Goal: Ask a question: Seek information or help from site administrators or community

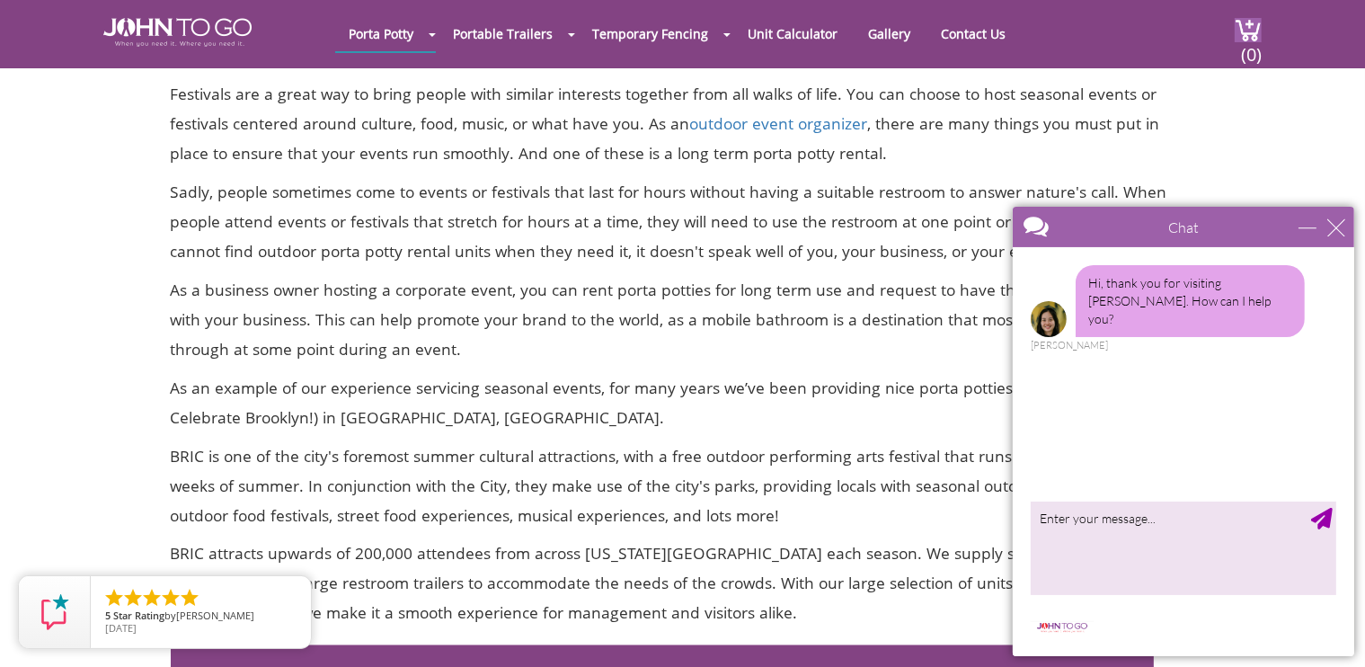
scroll to position [2875, 0]
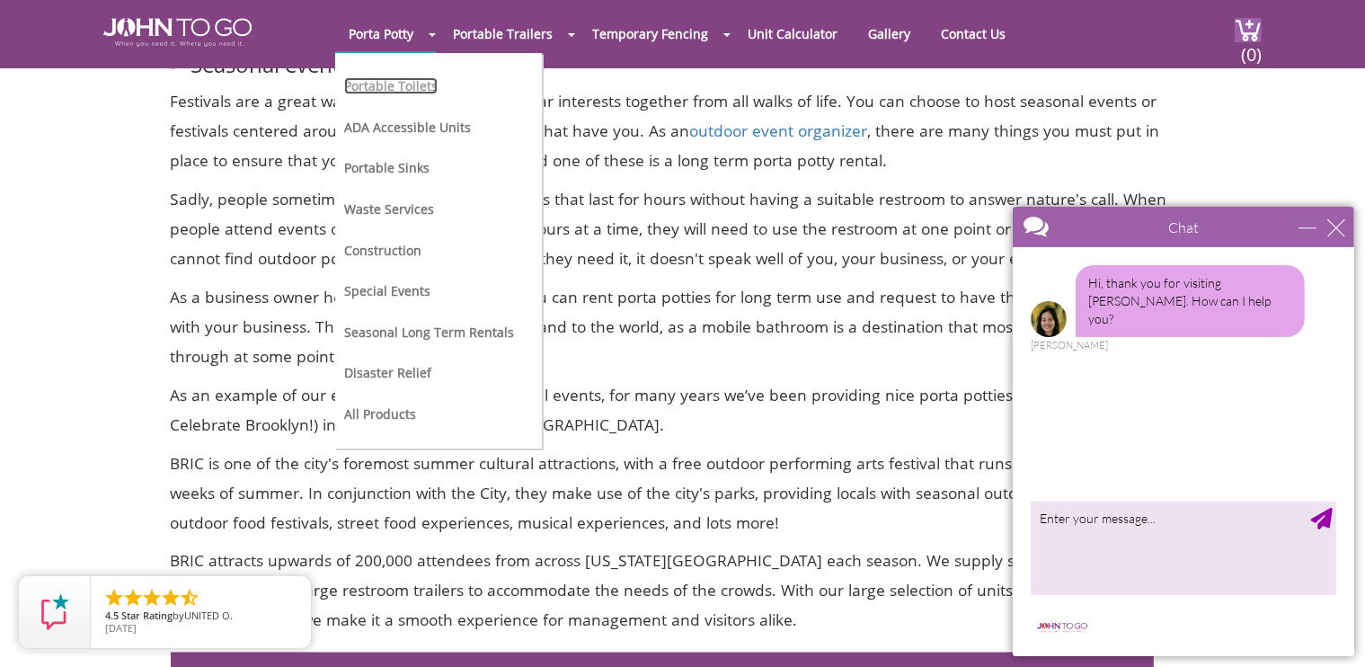
click at [410, 85] on link "Portable Toilets" at bounding box center [390, 85] width 93 height 17
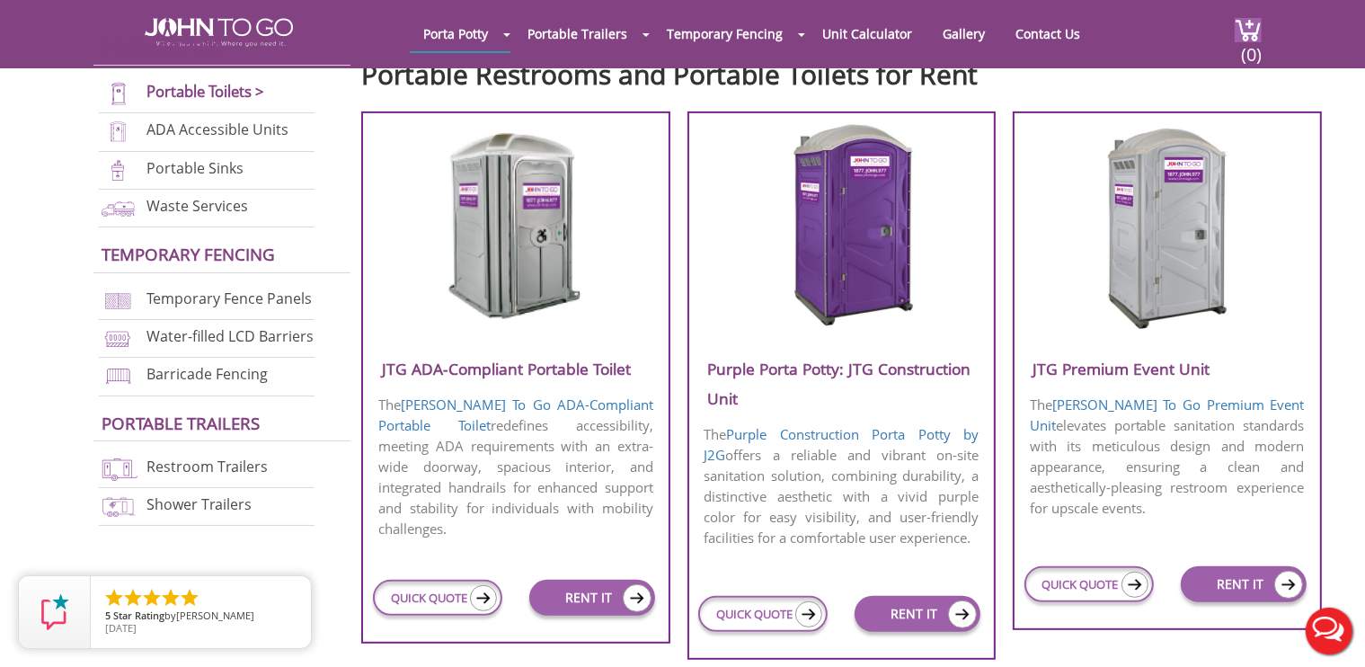
scroll to position [629, 0]
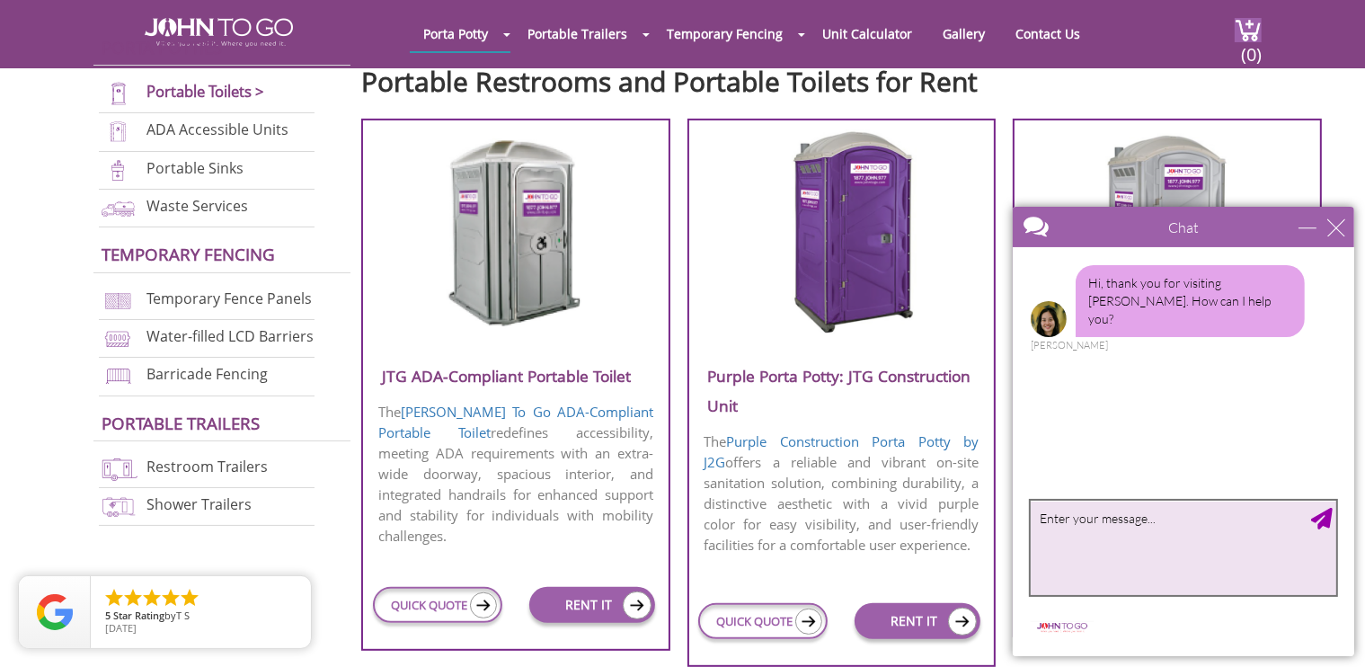
click at [1115, 544] on textarea "type your message" at bounding box center [1181, 546] width 305 height 94
type textarea "looking for a porta potty"
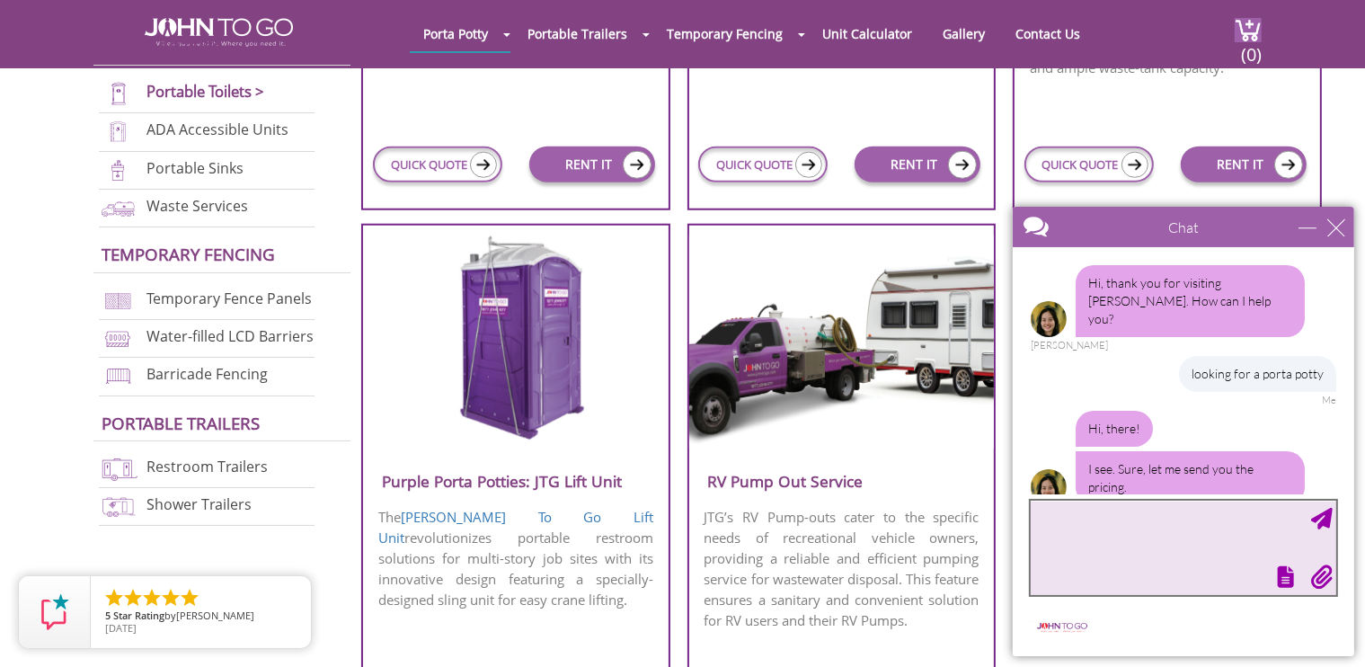
scroll to position [69, 0]
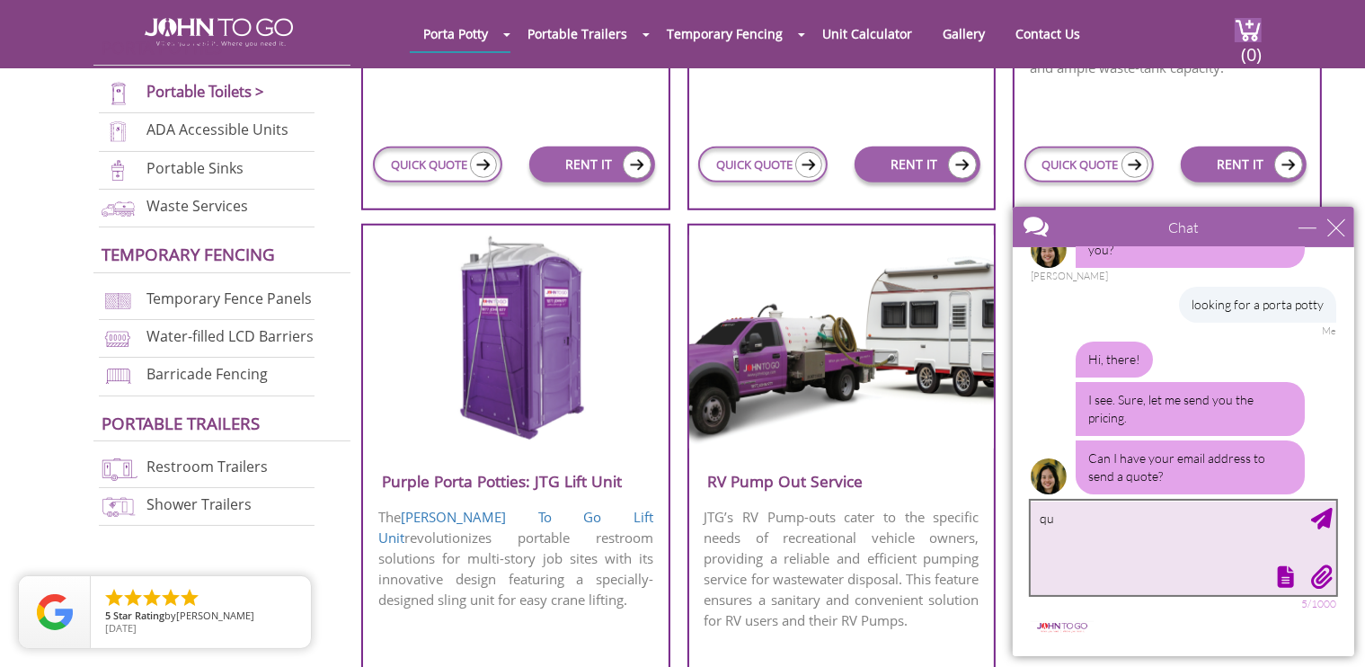
type textarea "q"
type textarea "j"
type textarea "you can give it here"
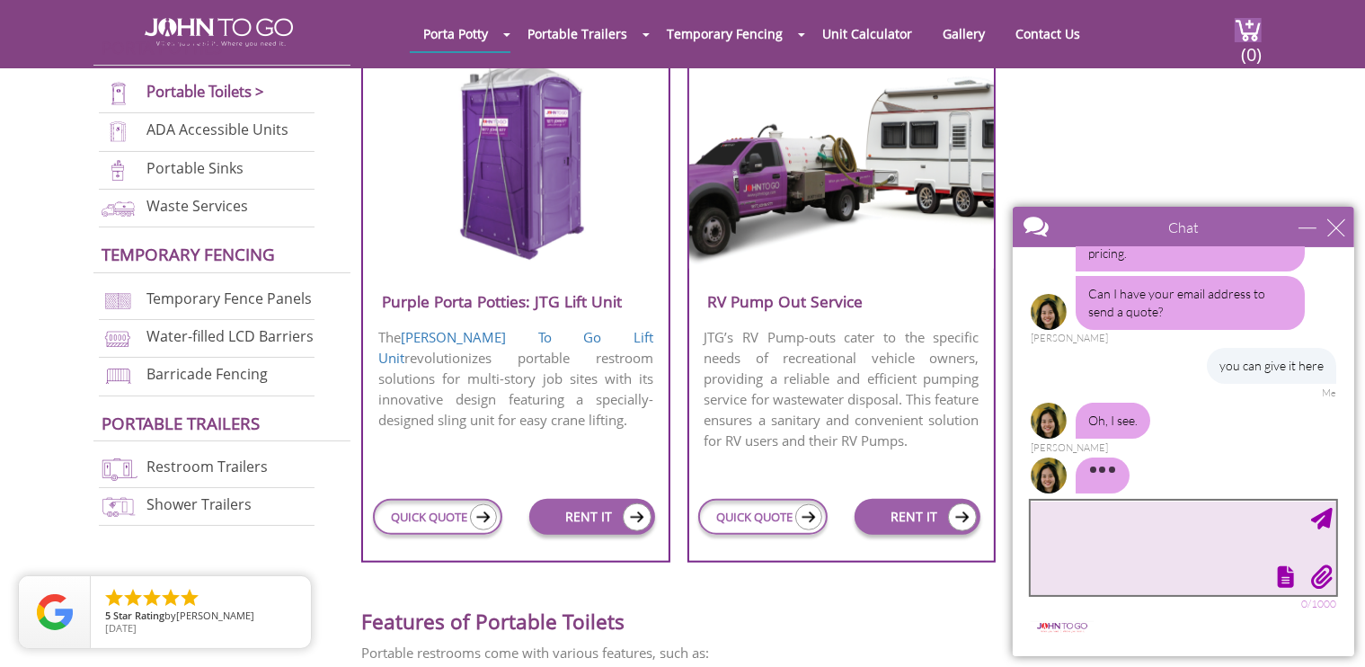
scroll to position [179, 0]
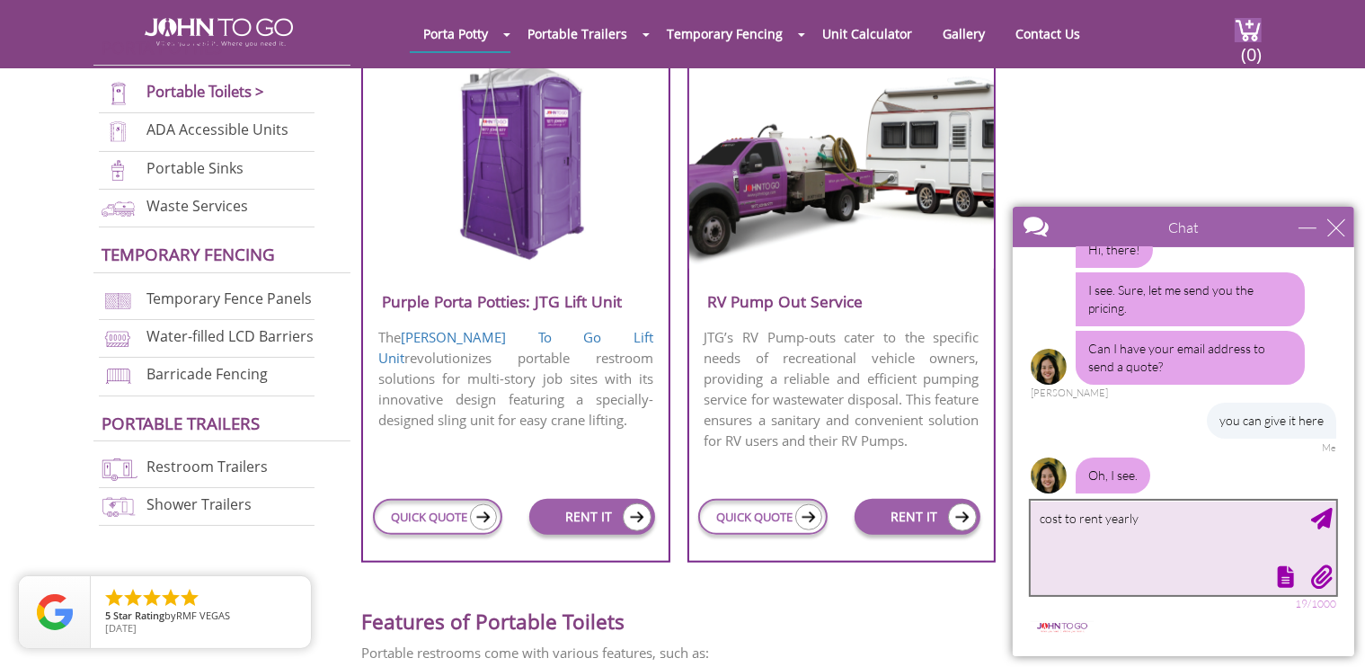
type textarea "cost to rent yearly?"
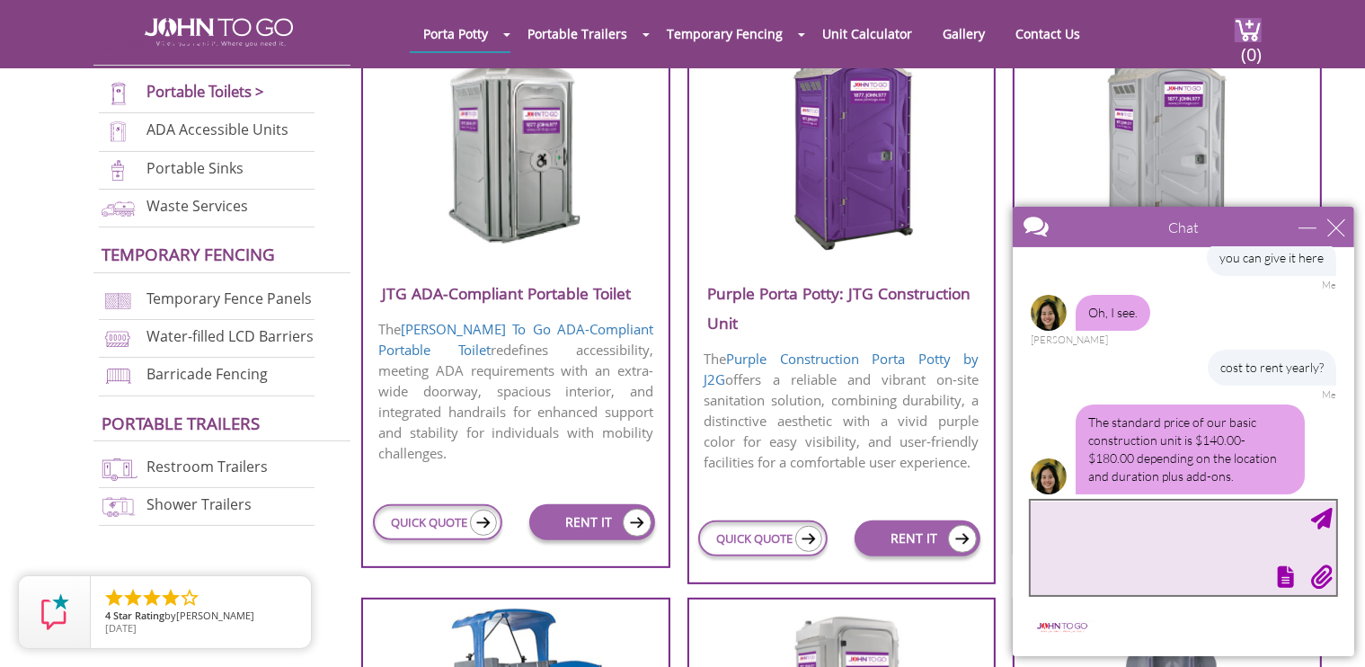
scroll to position [719, 0]
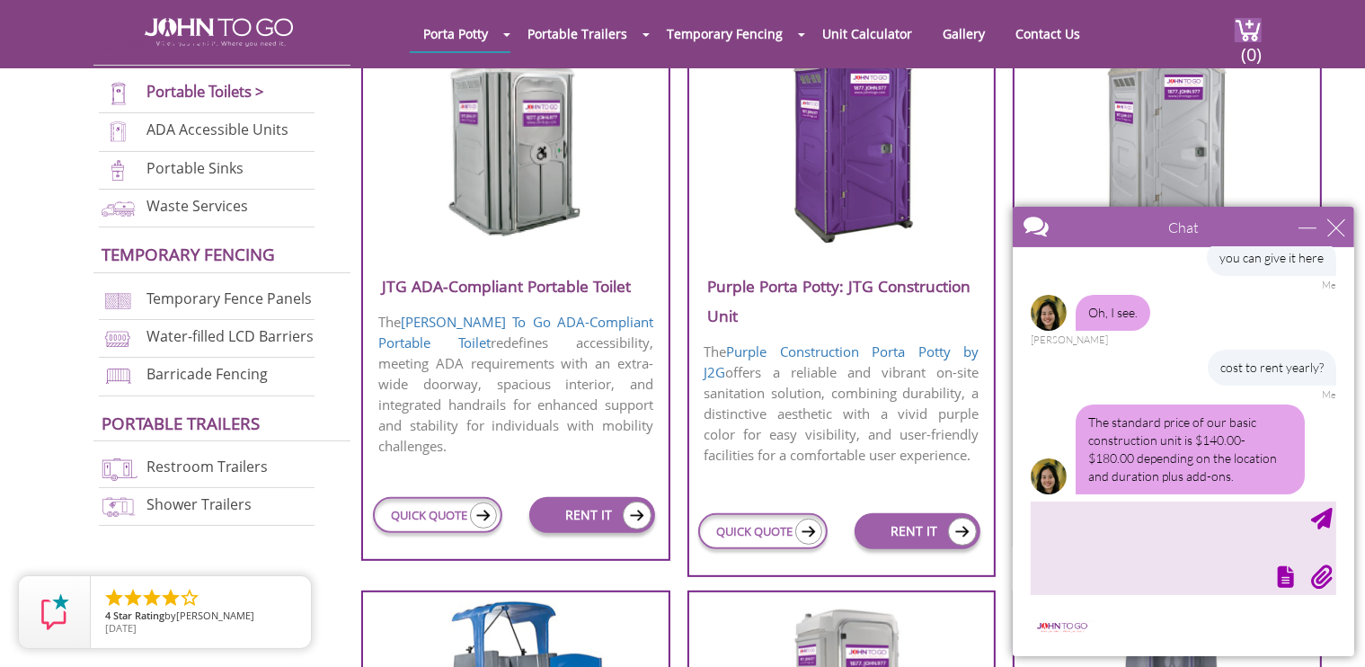
click at [875, 167] on img at bounding box center [841, 143] width 172 height 207
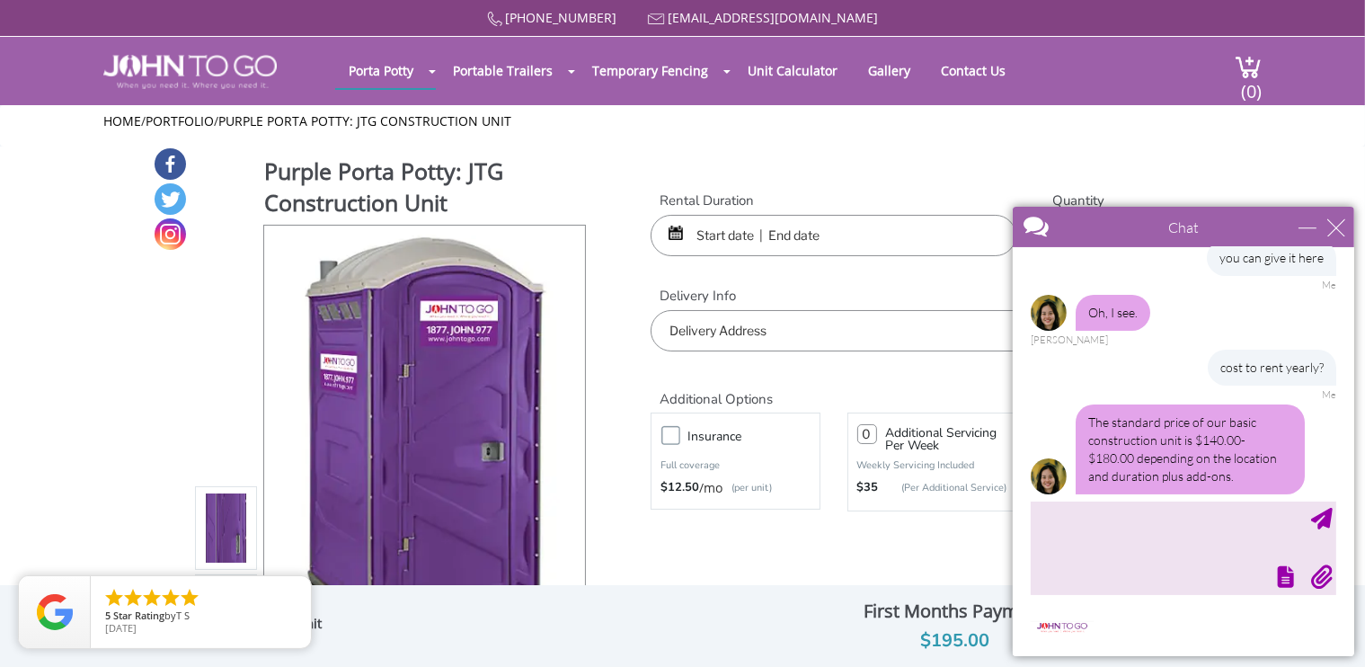
scroll to position [396, 0]
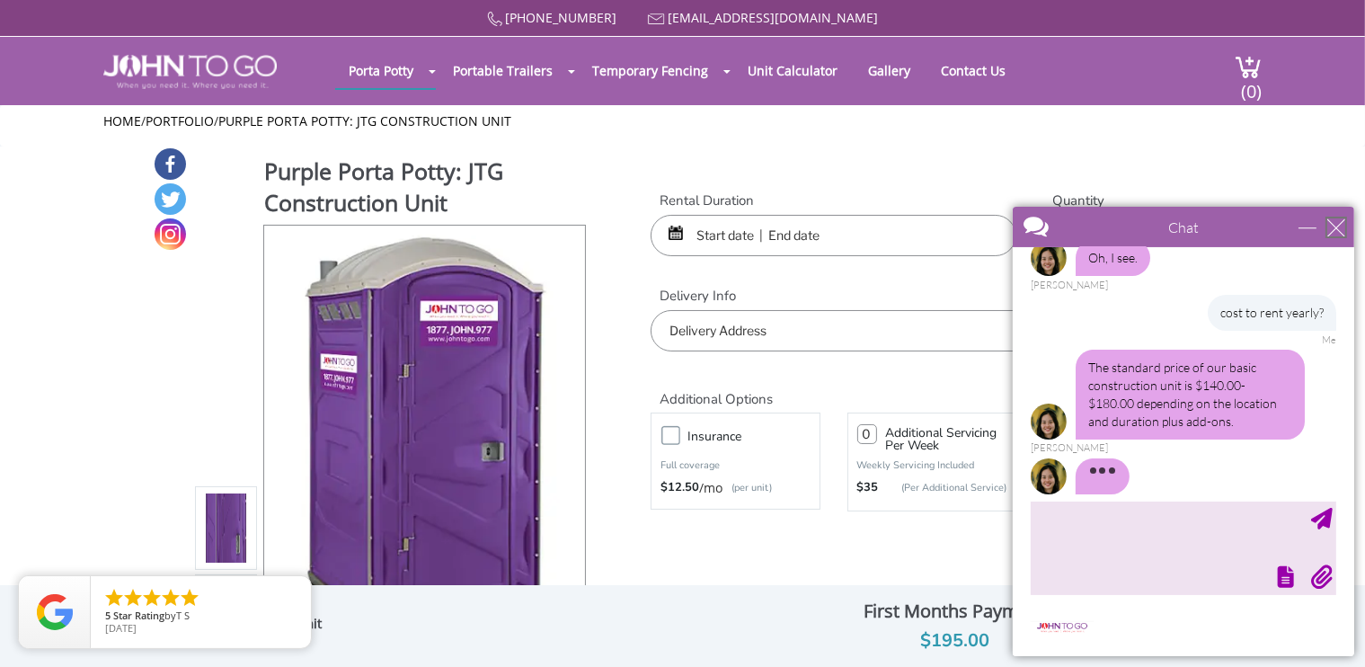
click at [1335, 230] on div "close" at bounding box center [1335, 226] width 18 height 18
type input "Continue Chat"
type input "End Chat"
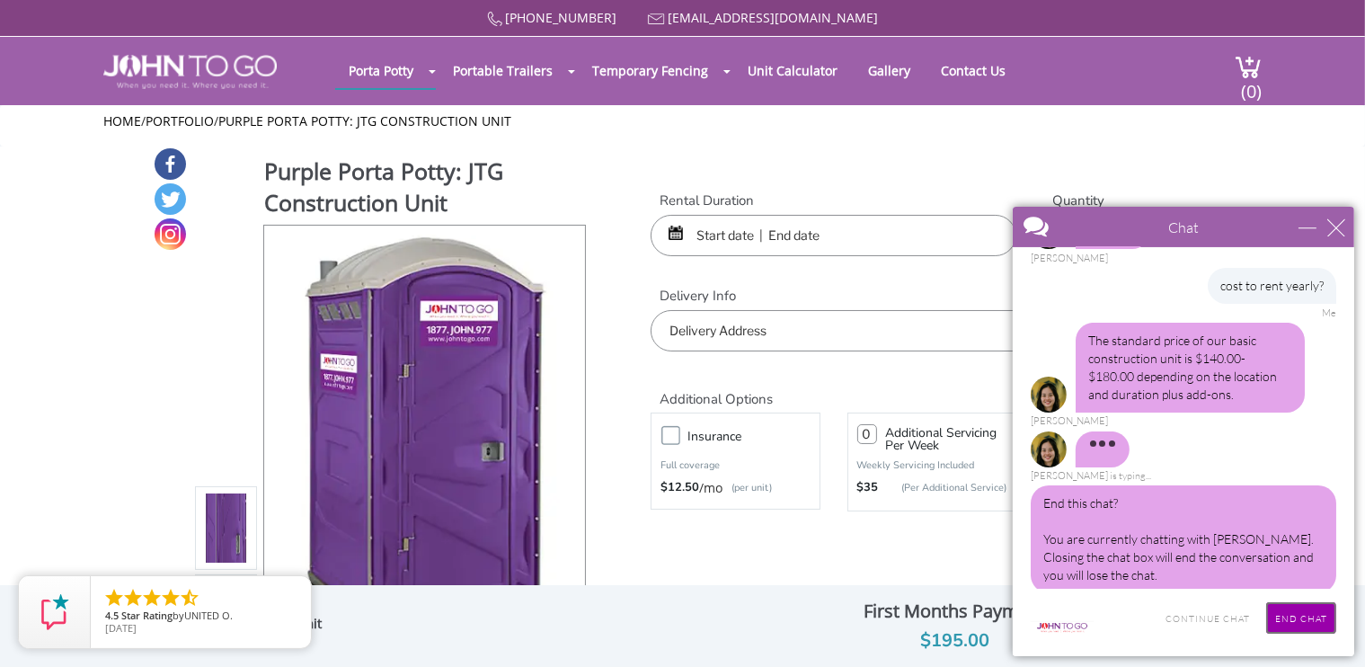
click at [1293, 617] on input "End Chat" at bounding box center [1300, 616] width 70 height 31
